Goal: Information Seeking & Learning: Learn about a topic

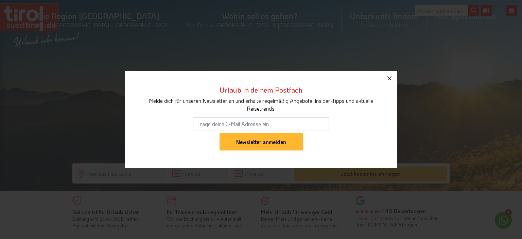
click at [391, 83] on button "button" at bounding box center [389, 78] width 15 height 15
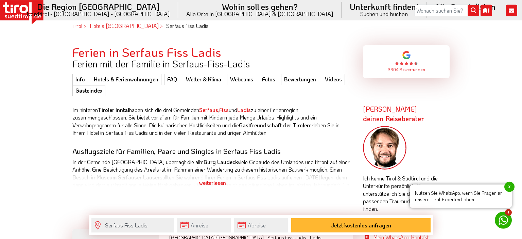
scroll to position [235, 0]
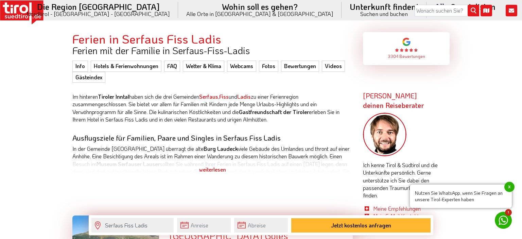
drag, startPoint x: 73, startPoint y: 96, endPoint x: 283, endPoint y: 119, distance: 212.0
click at [283, 119] on p "Im hinteren Tiroler Inntal haben sich die drei Gemeinden [GEOGRAPHIC_DATA] , [G…" at bounding box center [212, 108] width 280 height 31
copy p "Im hinteren Tiroler Inntal haben sich die drei Gemeinden [GEOGRAPHIC_DATA] , [G…"
click at [220, 171] on div "weiterlesen" at bounding box center [212, 169] width 280 height 17
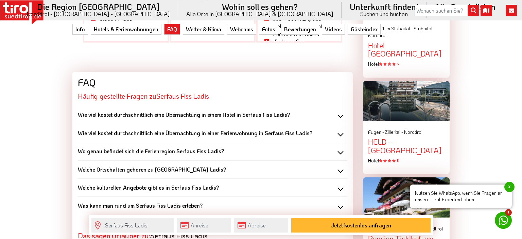
scroll to position [939, 0]
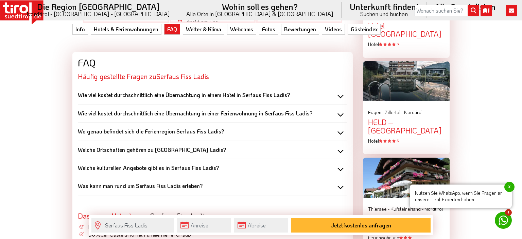
click at [183, 184] on b "Was kann man rund um Serfaus Fiss Ladis erleben?" at bounding box center [140, 185] width 125 height 7
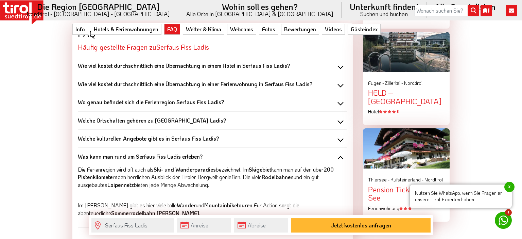
scroll to position [979, 0]
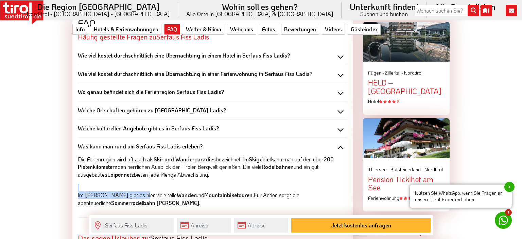
drag, startPoint x: 137, startPoint y: 192, endPoint x: 113, endPoint y: 180, distance: 26.3
click at [113, 180] on div "Die Ferienregion wird oft auch als Ski- und Wanderparadies bezeichnet. Im Skige…" at bounding box center [212, 178] width 269 height 56
drag, startPoint x: 161, startPoint y: 203, endPoint x: 77, endPoint y: 150, distance: 99.4
click at [78, 150] on div "Wie viel kostet durchschnittlich eine Übernachtung in einem Hotel in Serfaus Fi…" at bounding box center [212, 161] width 269 height 229
click at [172, 108] on b "Welche Ortschaften gehören zu [GEOGRAPHIC_DATA] Ladis?" at bounding box center [152, 109] width 148 height 7
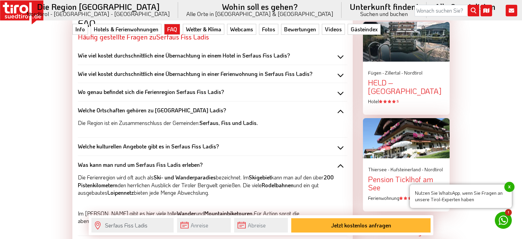
click at [169, 145] on b "Welche kulturellen Angebote gibt es in Serfaus Fiss Ladis?" at bounding box center [148, 145] width 141 height 7
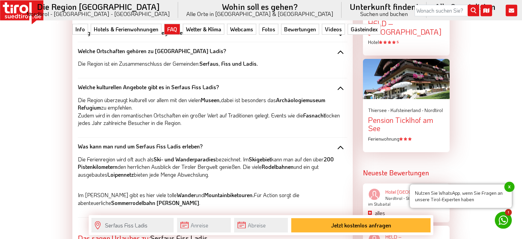
scroll to position [1057, 0]
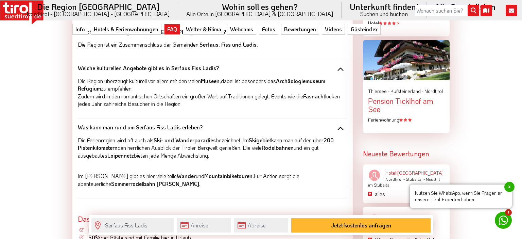
drag, startPoint x: 210, startPoint y: 145, endPoint x: 72, endPoint y: 69, distance: 157.7
click at [78, 69] on div "Wie viel kostet durchschnittlich eine Übernachtung in einem Hotel in Serfaus Fi…" at bounding box center [212, 112] width 269 height 288
copy div "Welche kulturellen Angebote gibt es in Serfaus Fiss Ladis? Die Region überzeugt…"
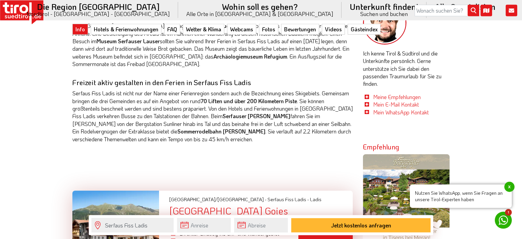
scroll to position [313, 0]
